Goal: Information Seeking & Learning: Learn about a topic

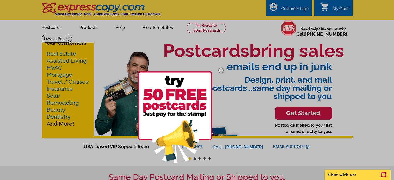
drag, startPoint x: 361, startPoint y: 88, endPoint x: 356, endPoint y: 87, distance: 5.4
click at [361, 88] on div at bounding box center [197, 90] width 394 height 180
click at [221, 68] on img at bounding box center [221, 70] width 15 height 15
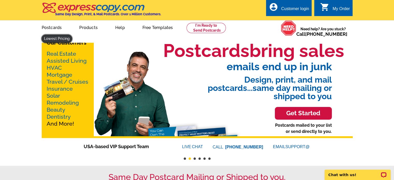
click at [72, 35] on link at bounding box center [57, 39] width 31 height 8
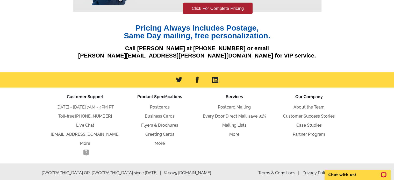
scroll to position [102, 0]
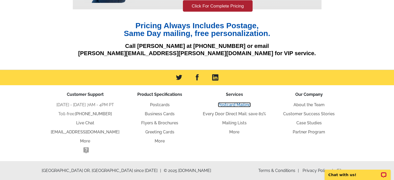
click at [225, 105] on link "Postcard Mailing" at bounding box center [234, 104] width 33 height 5
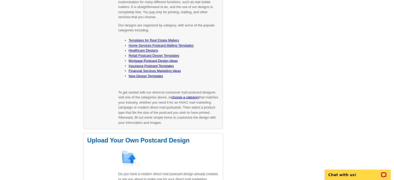
scroll to position [933, 0]
